Goal: Task Accomplishment & Management: Manage account settings

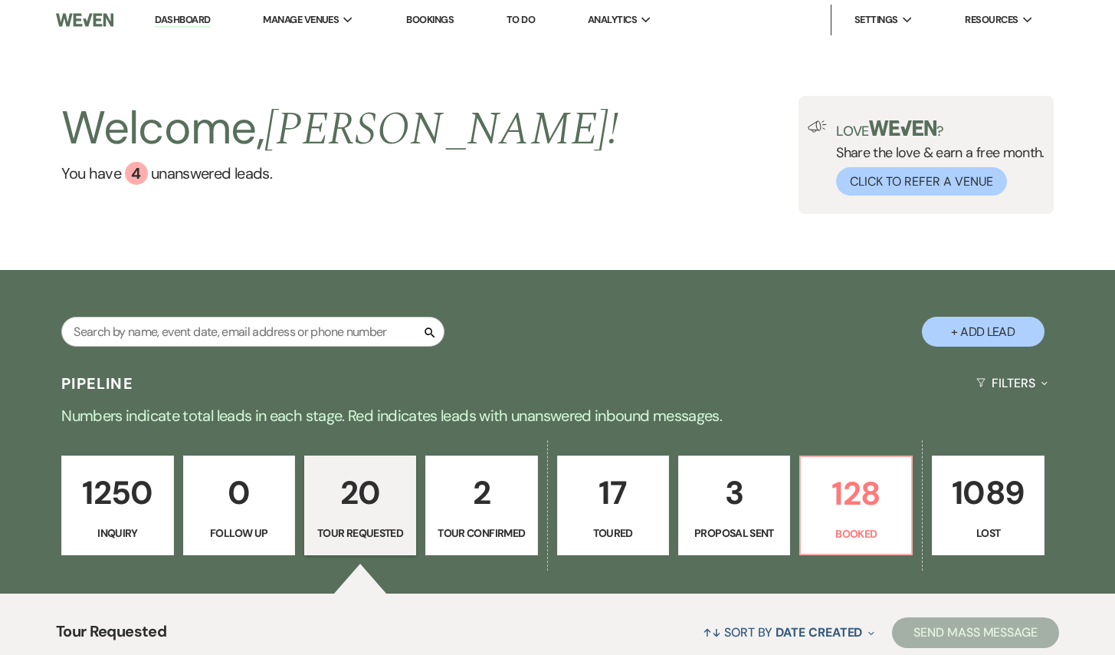
select select "2"
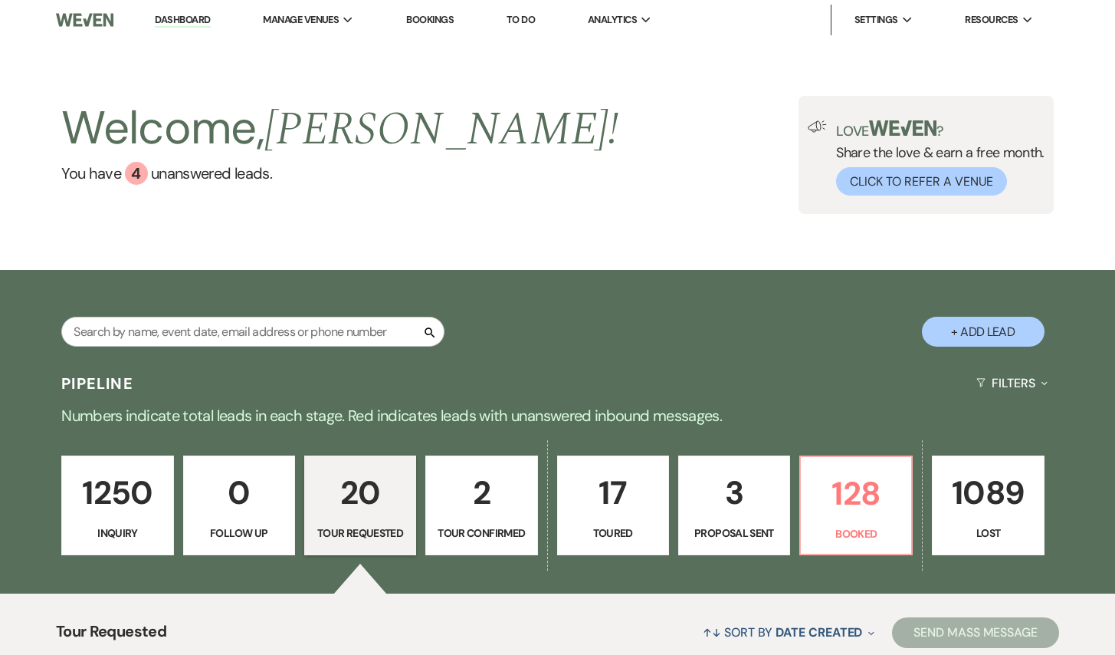
select select "2"
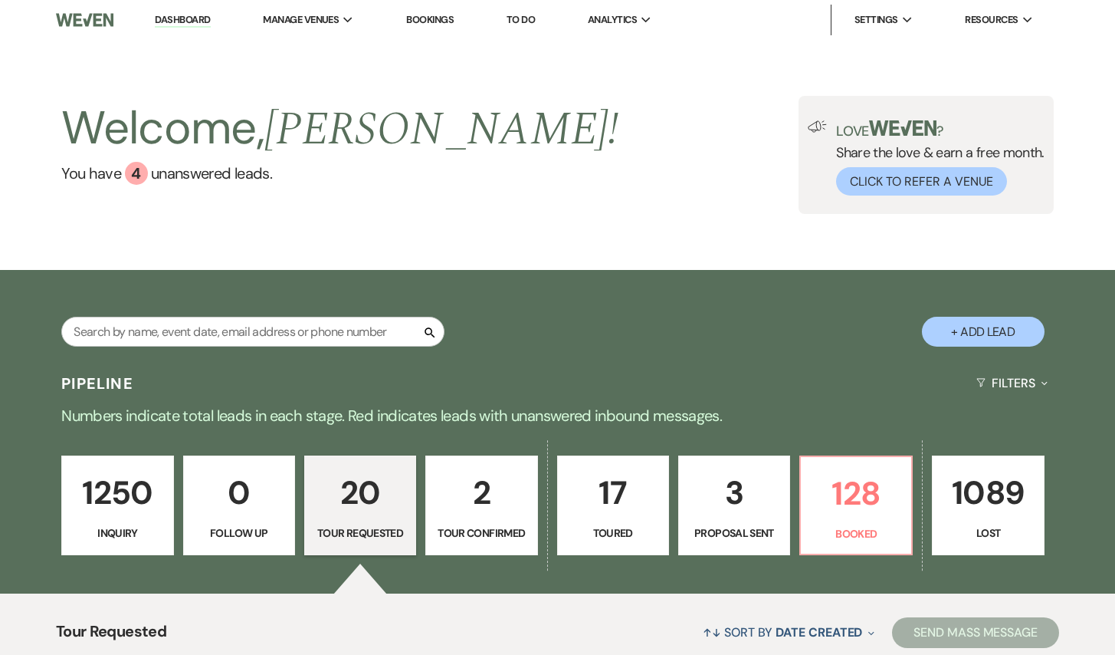
select select "2"
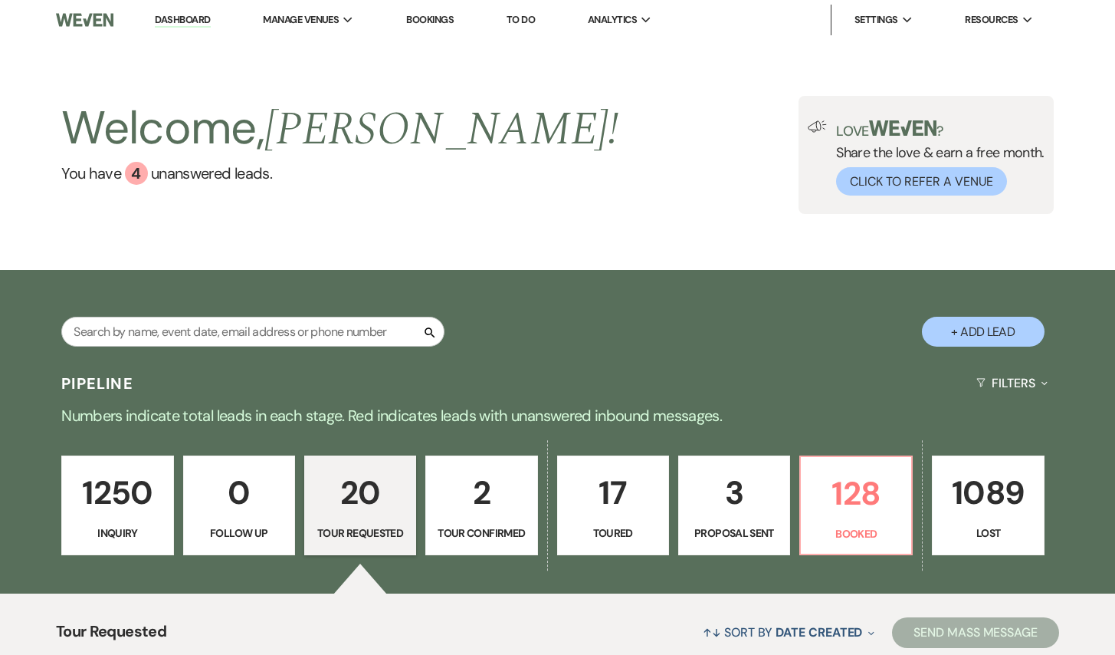
select select "2"
